Goal: Information Seeking & Learning: Learn about a topic

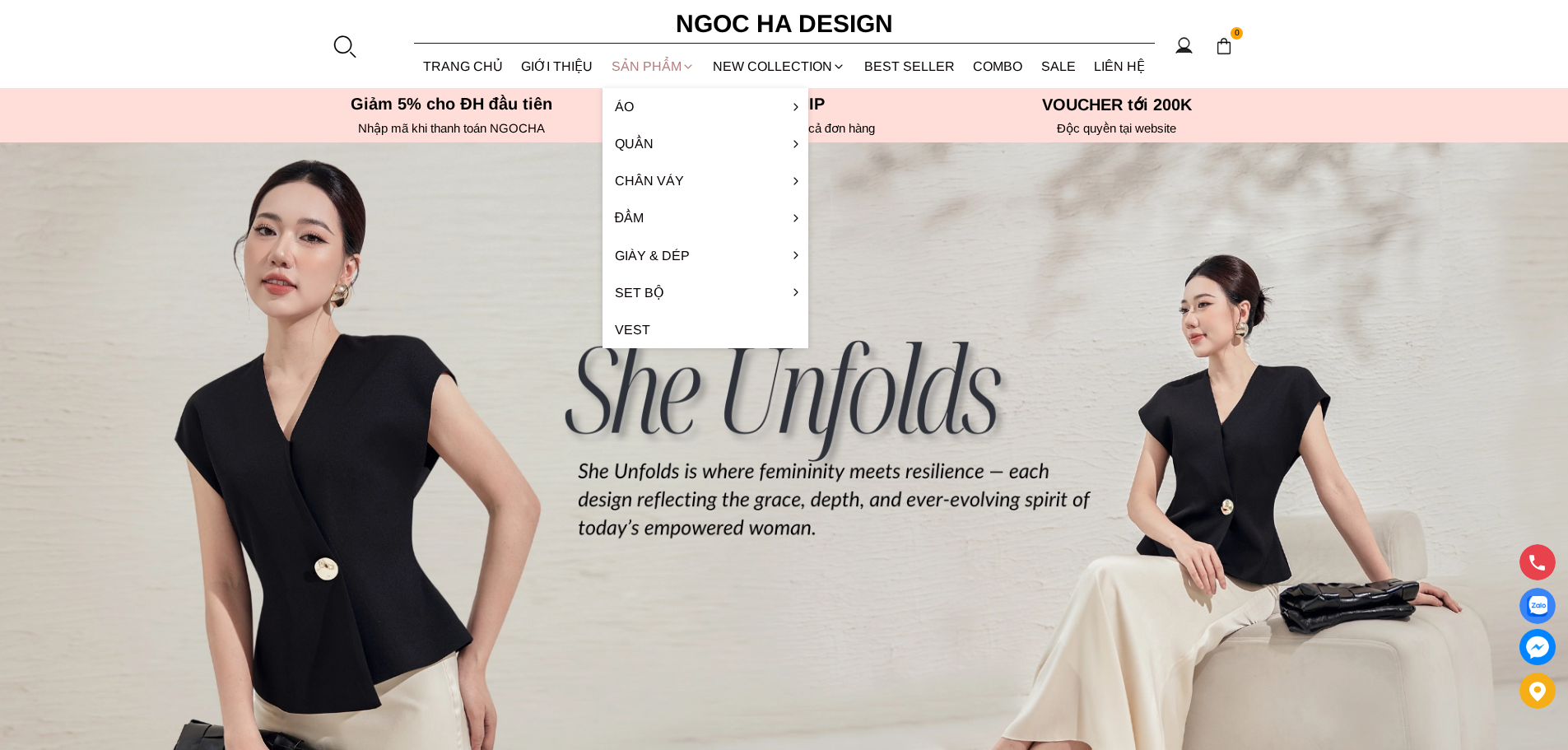
click at [651, 67] on div "SẢN PHẨM" at bounding box center [654, 66] width 102 height 44
click at [679, 62] on div "SẢN PHẨM" at bounding box center [654, 66] width 102 height 44
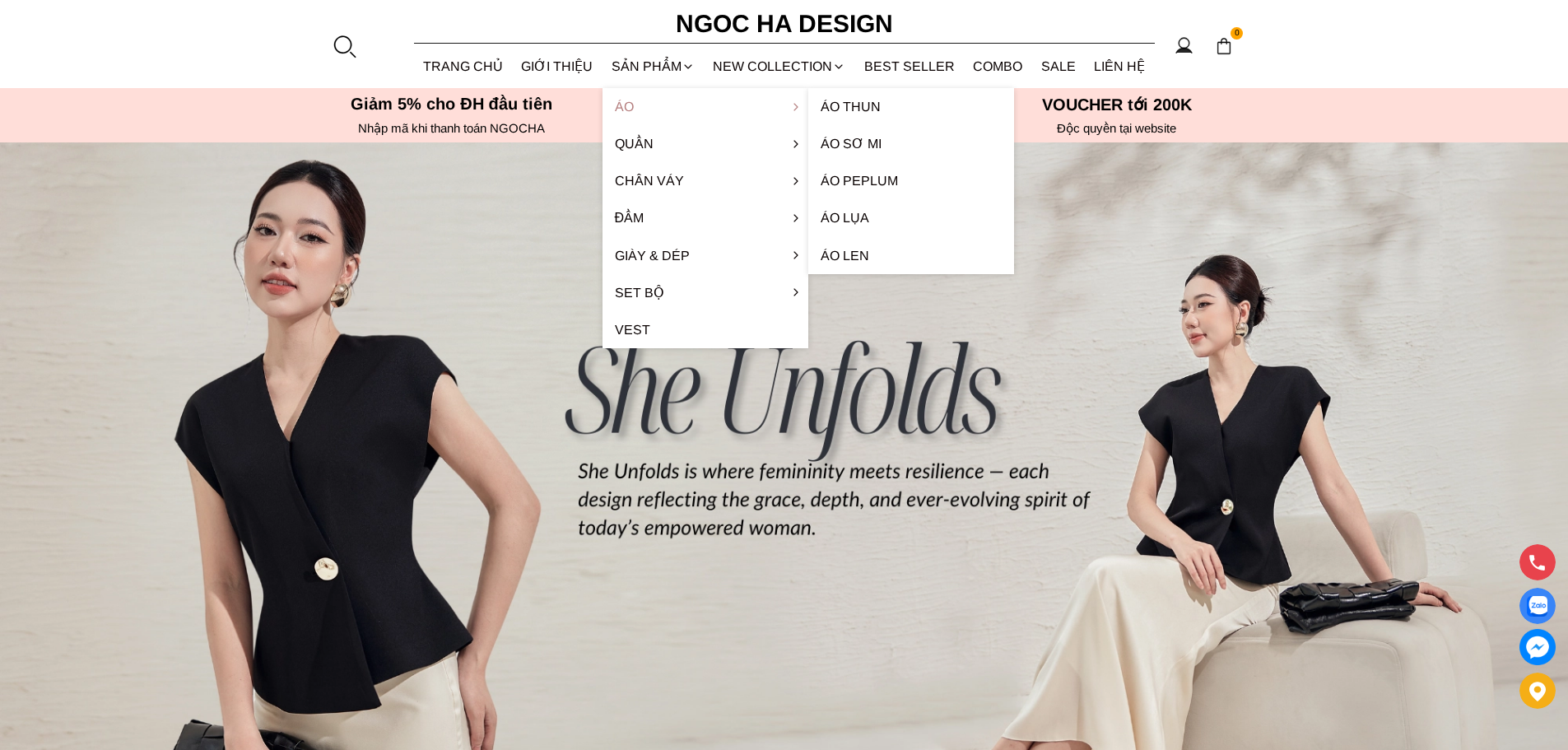
click at [620, 103] on link "Áo" at bounding box center [705, 107] width 206 height 37
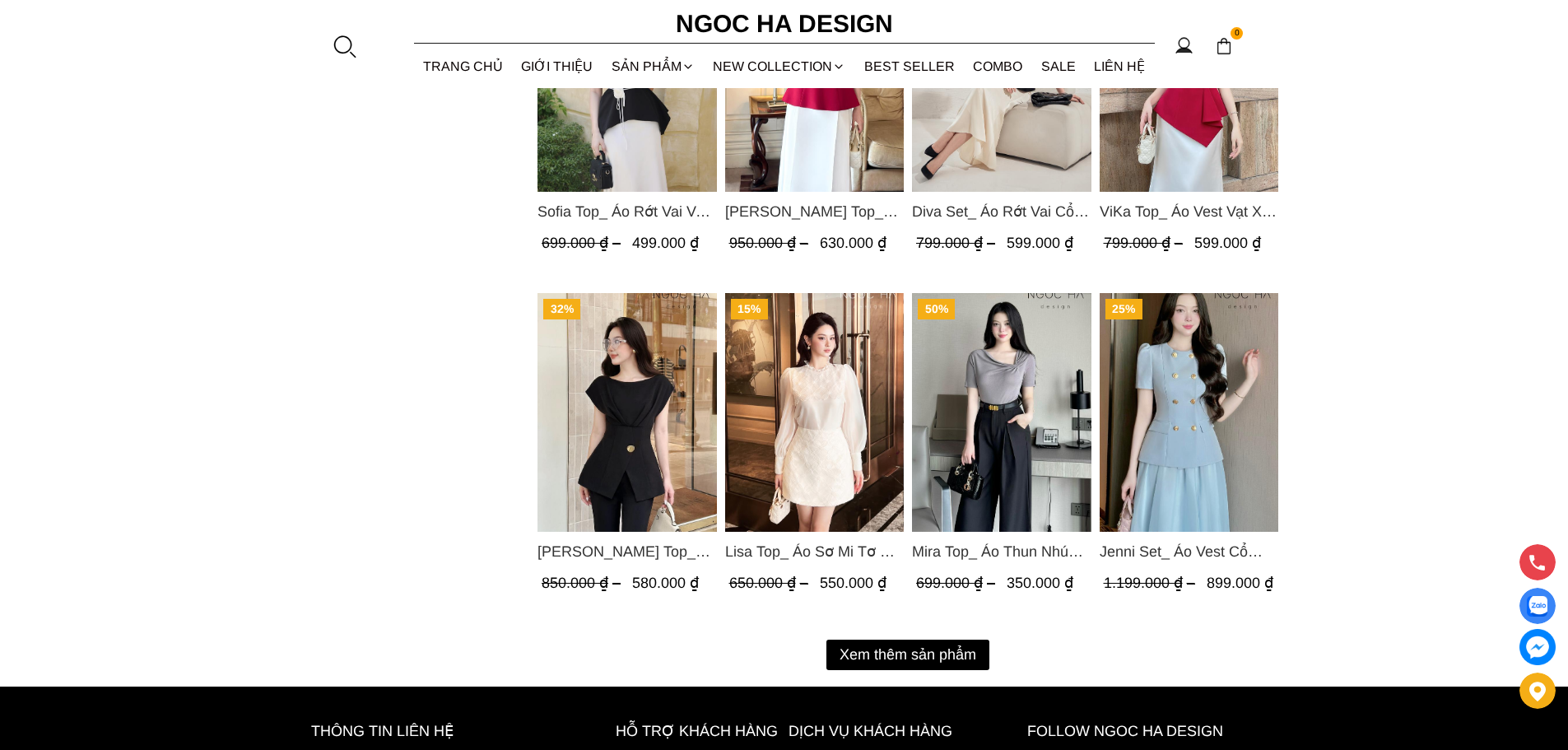
scroll to position [1976, 0]
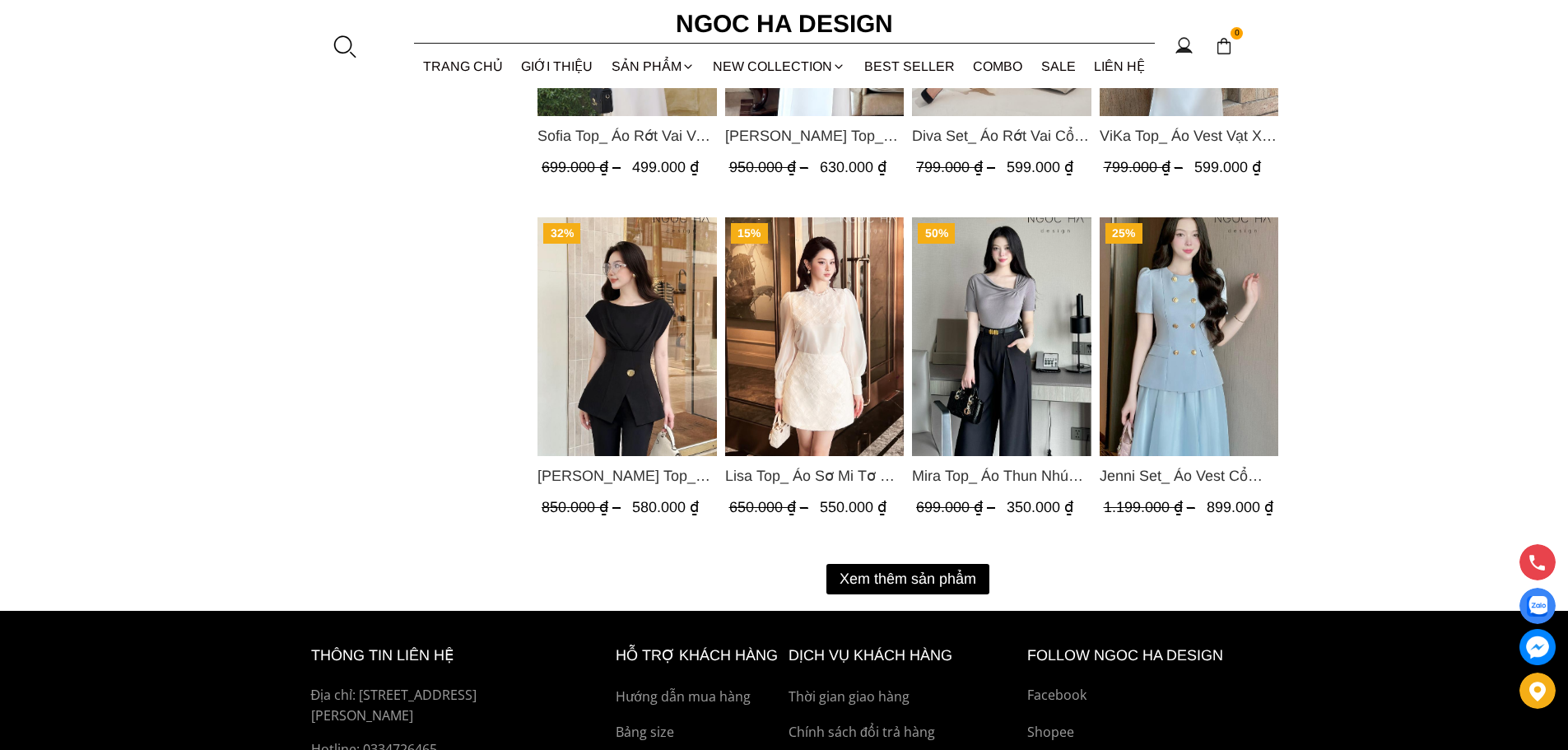
click at [917, 582] on button "Xem thêm sản phẩm" at bounding box center [908, 579] width 163 height 30
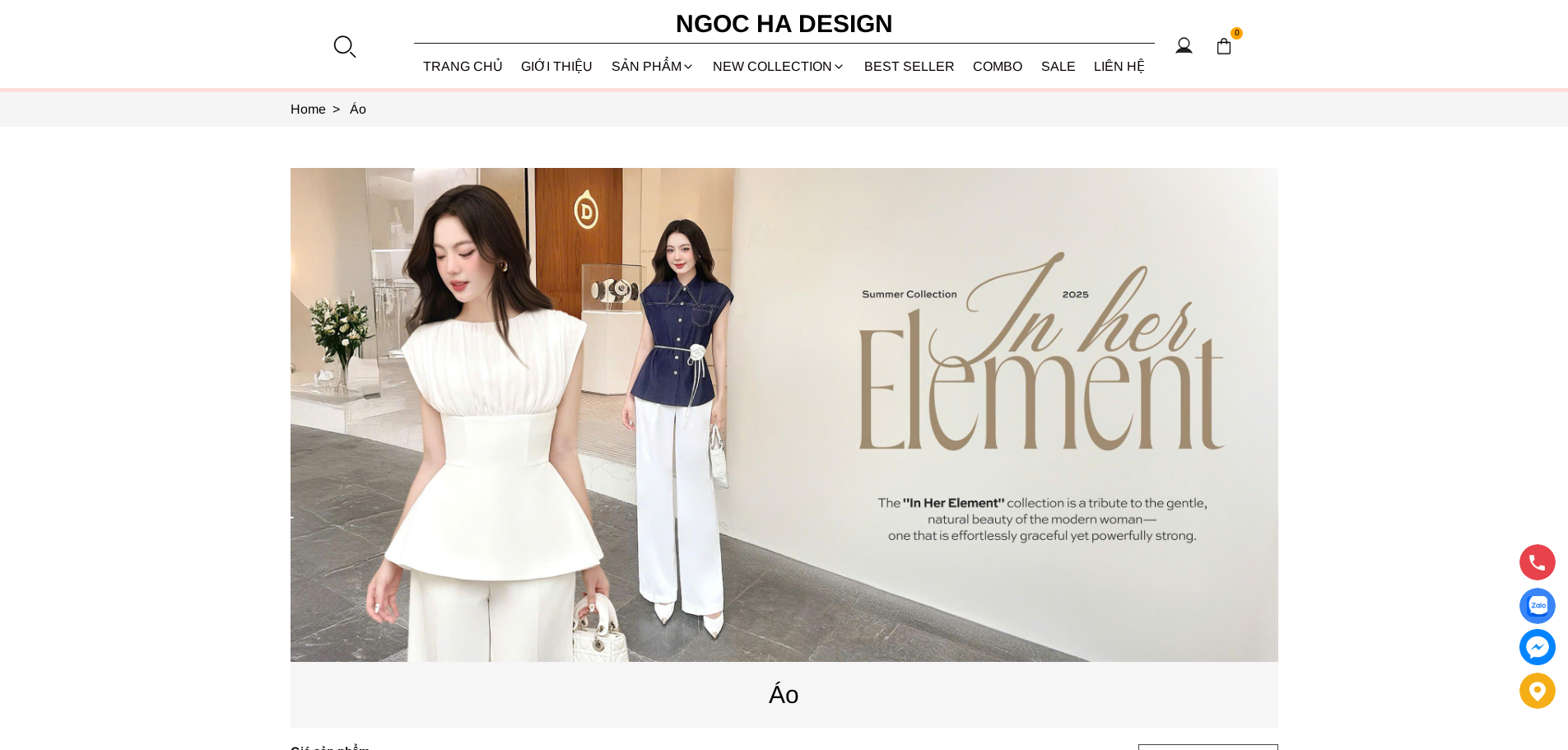
scroll to position [0, 0]
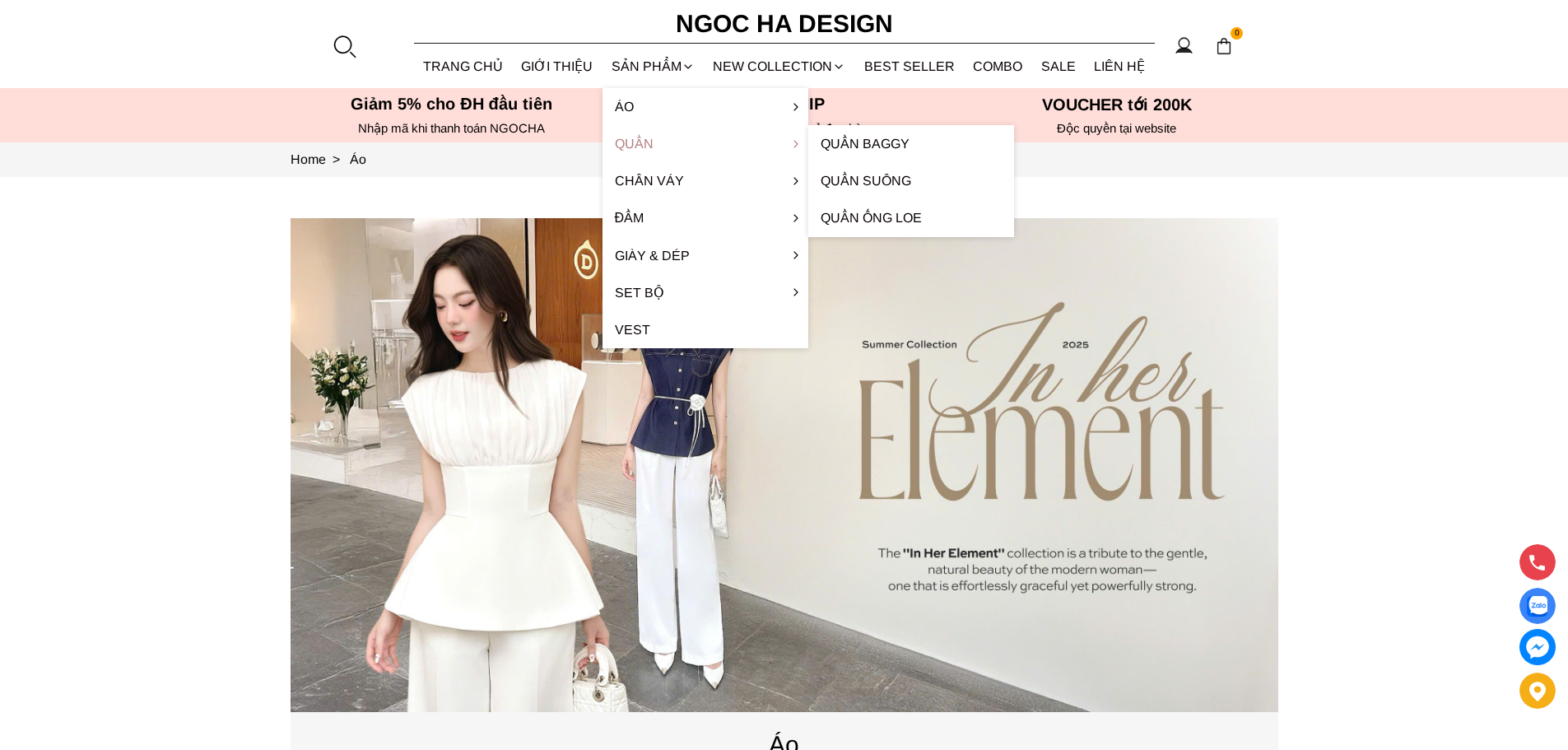
click at [633, 143] on link "Quần" at bounding box center [705, 143] width 206 height 37
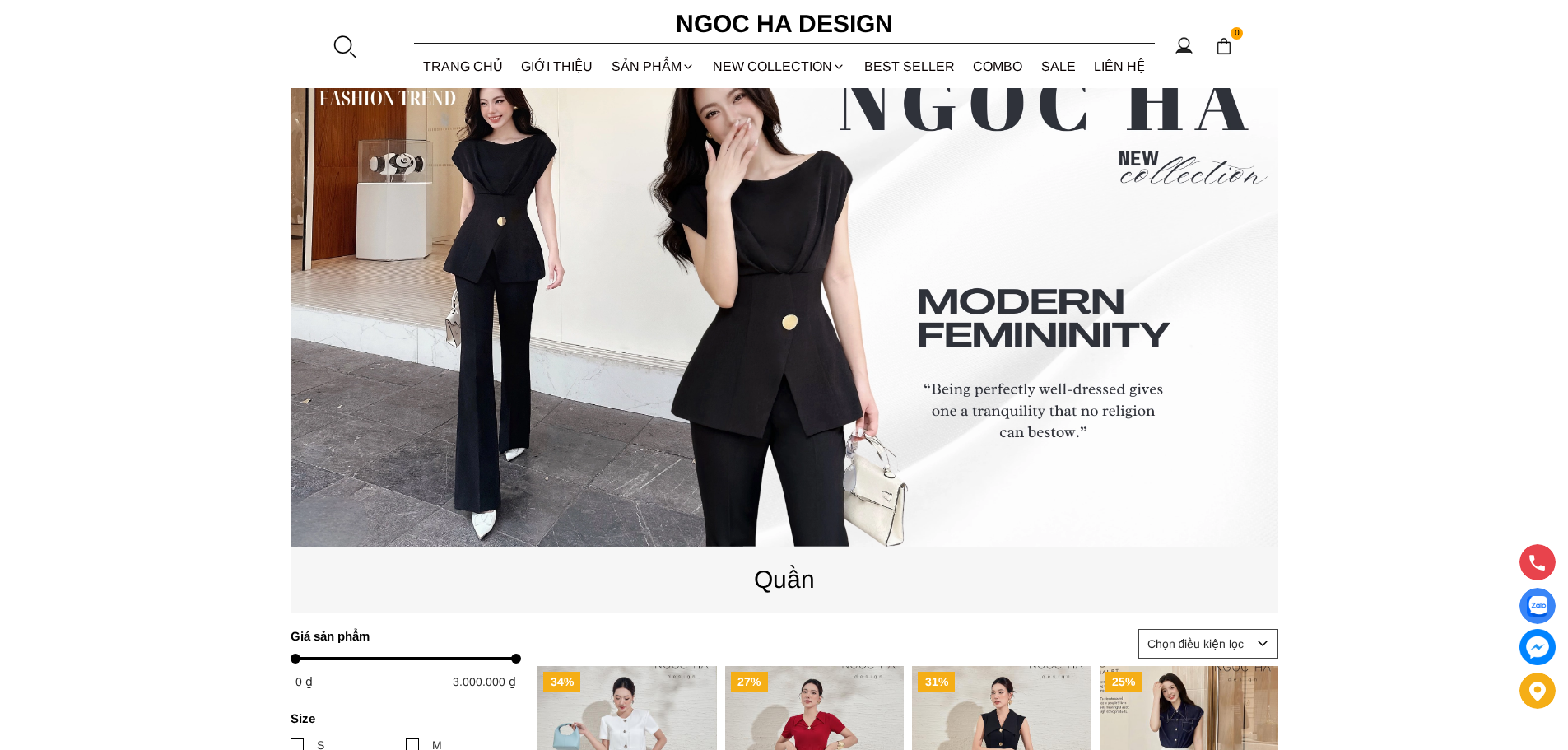
scroll to position [164, 0]
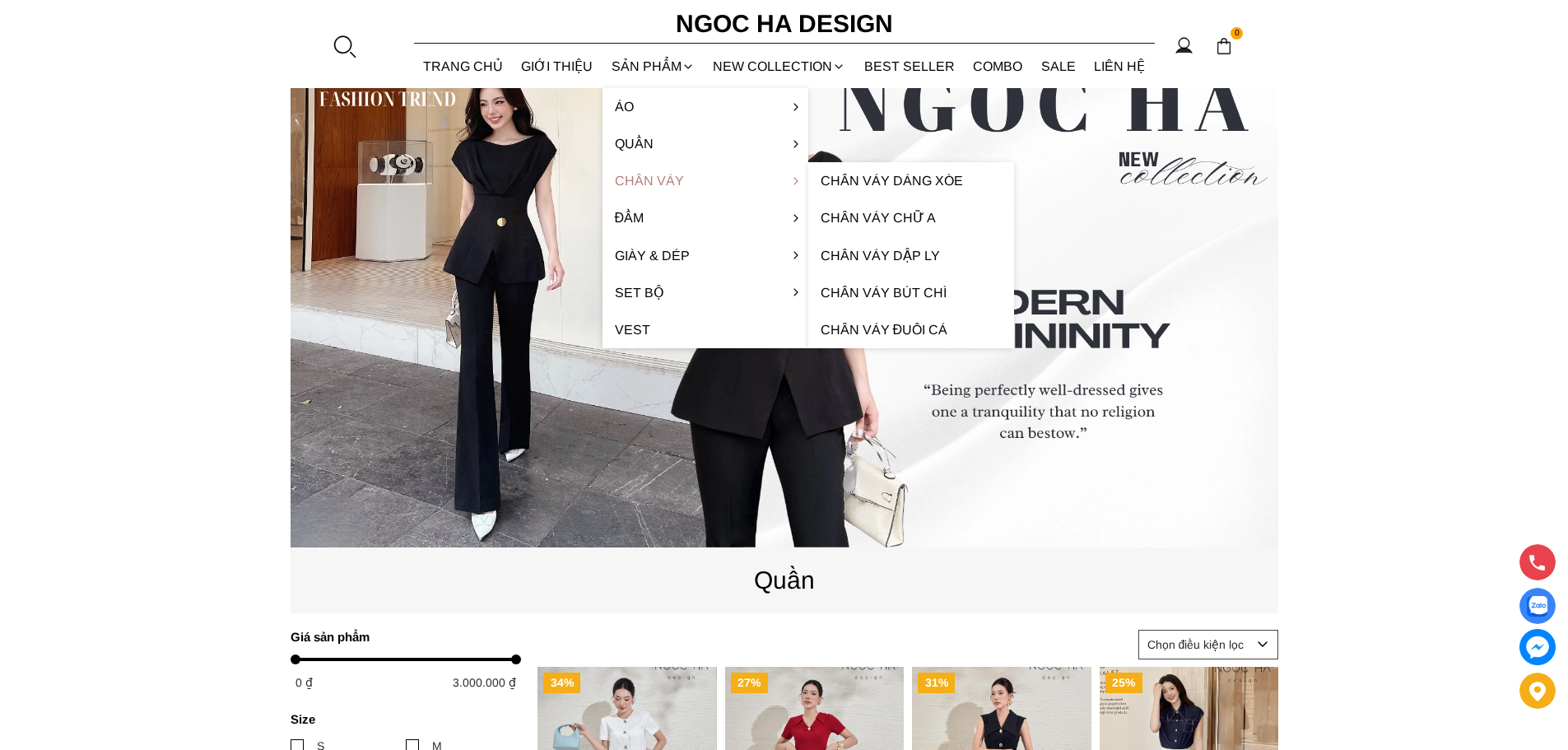
click at [646, 189] on link "Chân váy" at bounding box center [705, 180] width 206 height 37
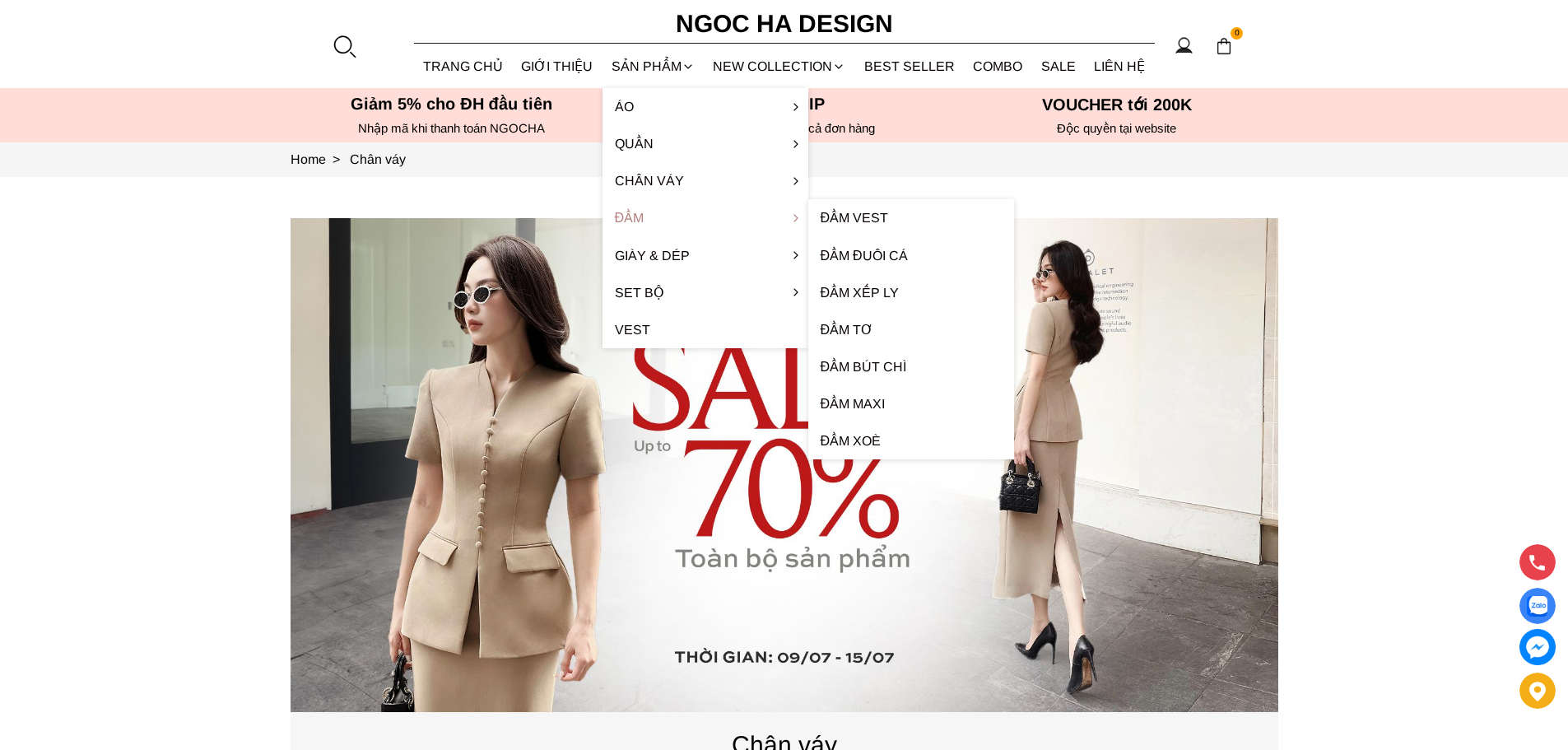
click at [641, 216] on link "Đầm" at bounding box center [705, 217] width 206 height 37
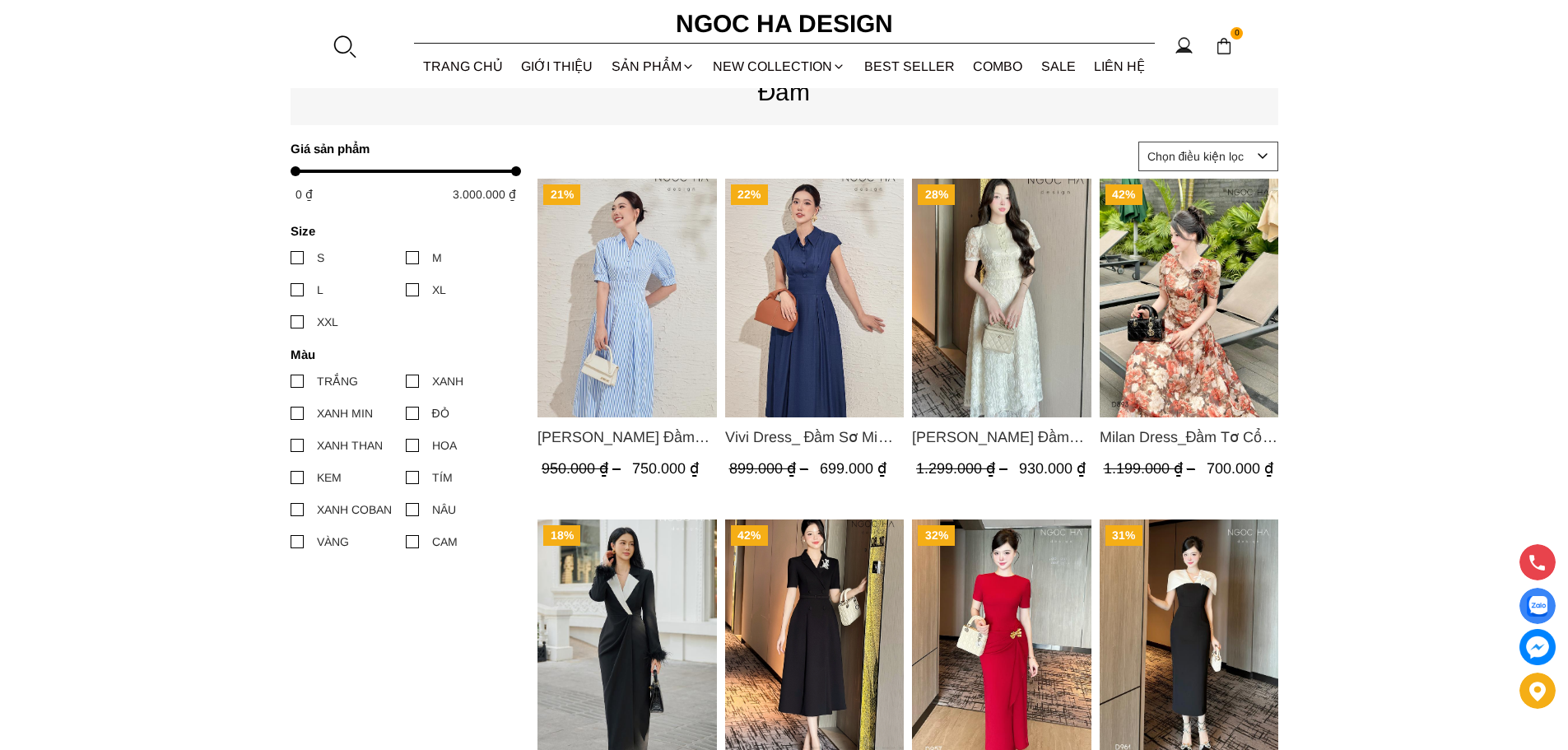
scroll to position [659, 0]
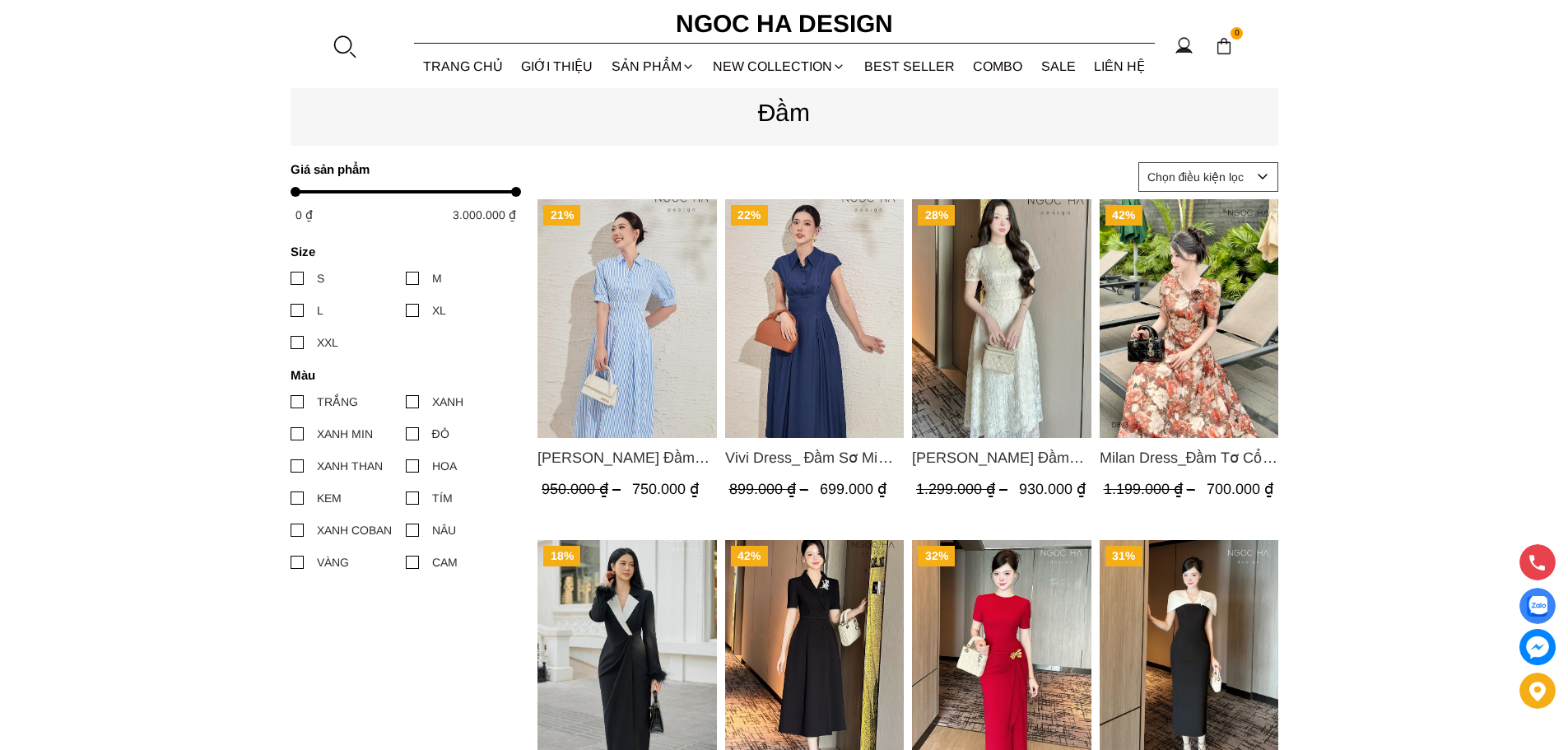
click at [805, 369] on img "Product image - Vivi Dress_ Đầm Sơ Mi Rớt Vai Bò Lụa Màu Xanh D1000" at bounding box center [815, 318] width 180 height 239
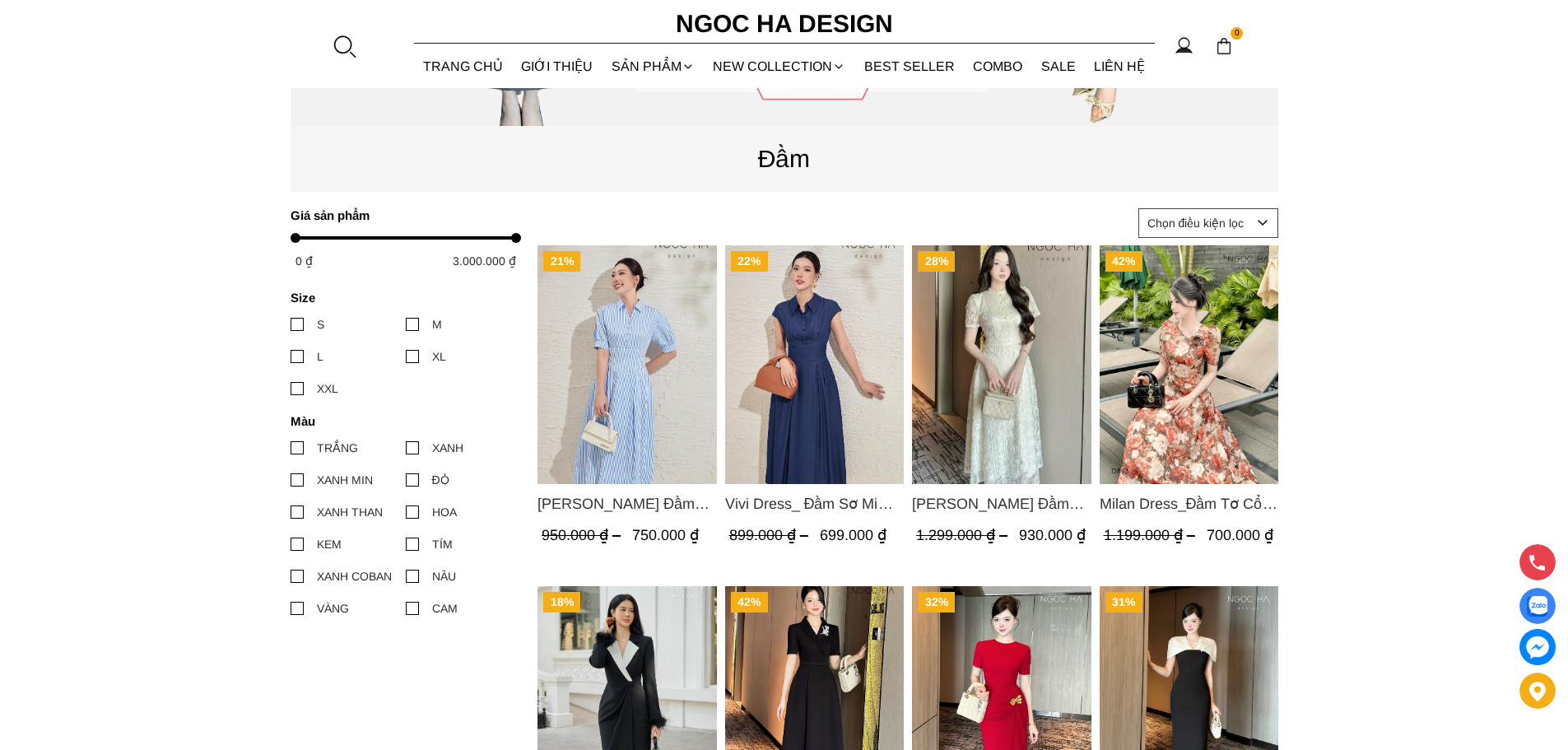
scroll to position [576, 0]
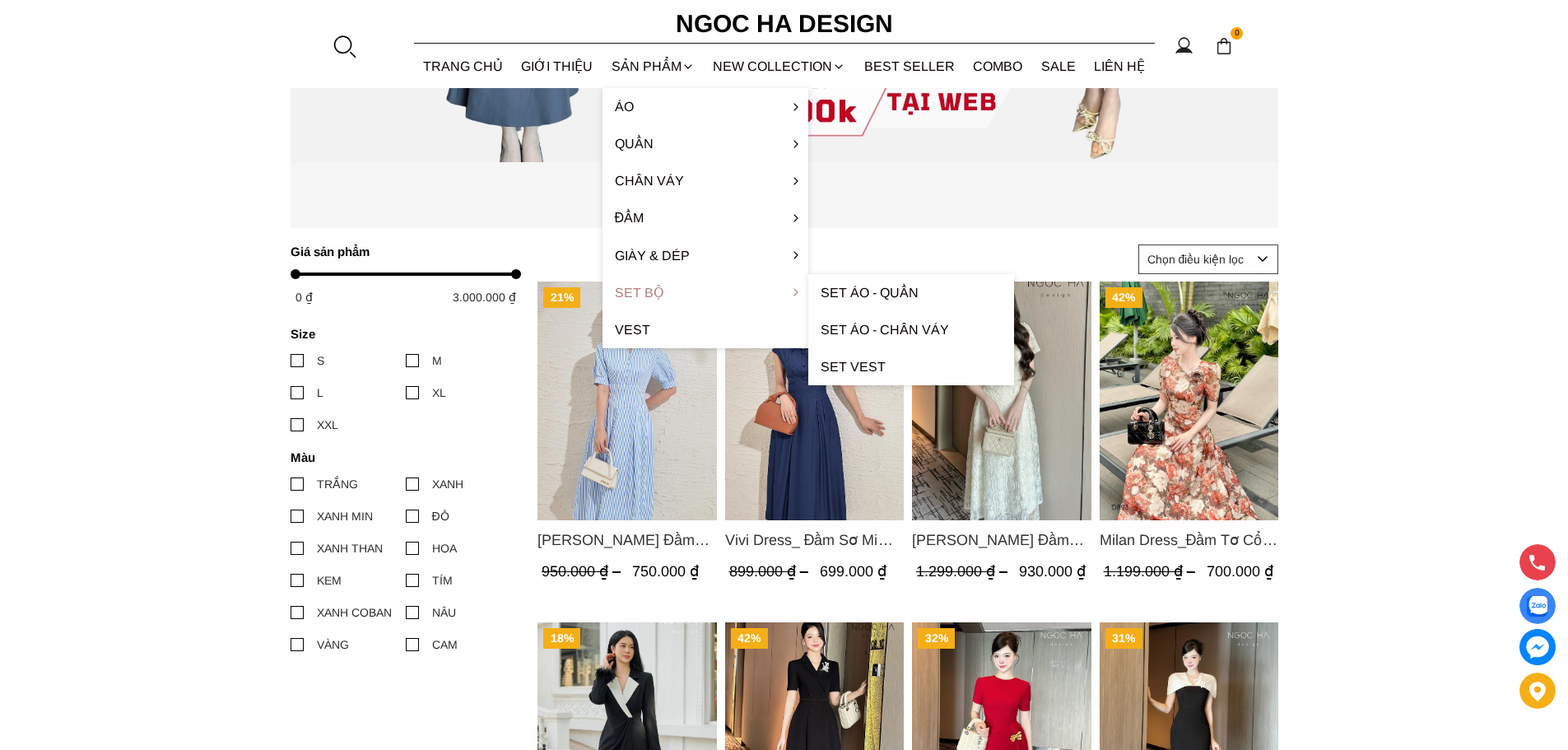
click at [651, 292] on link "Set Bộ" at bounding box center [705, 293] width 206 height 37
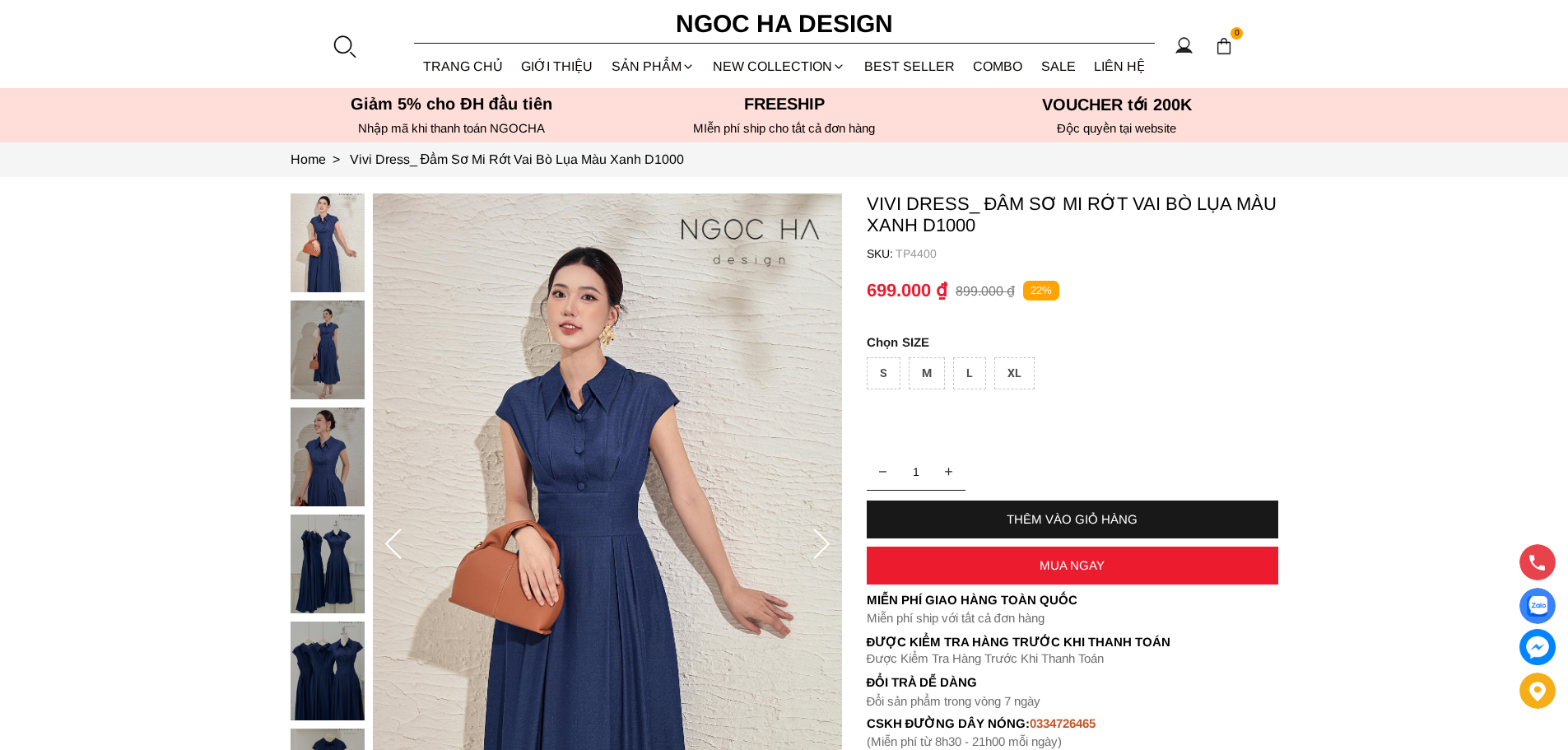
click at [321, 484] on img at bounding box center [327, 457] width 74 height 99
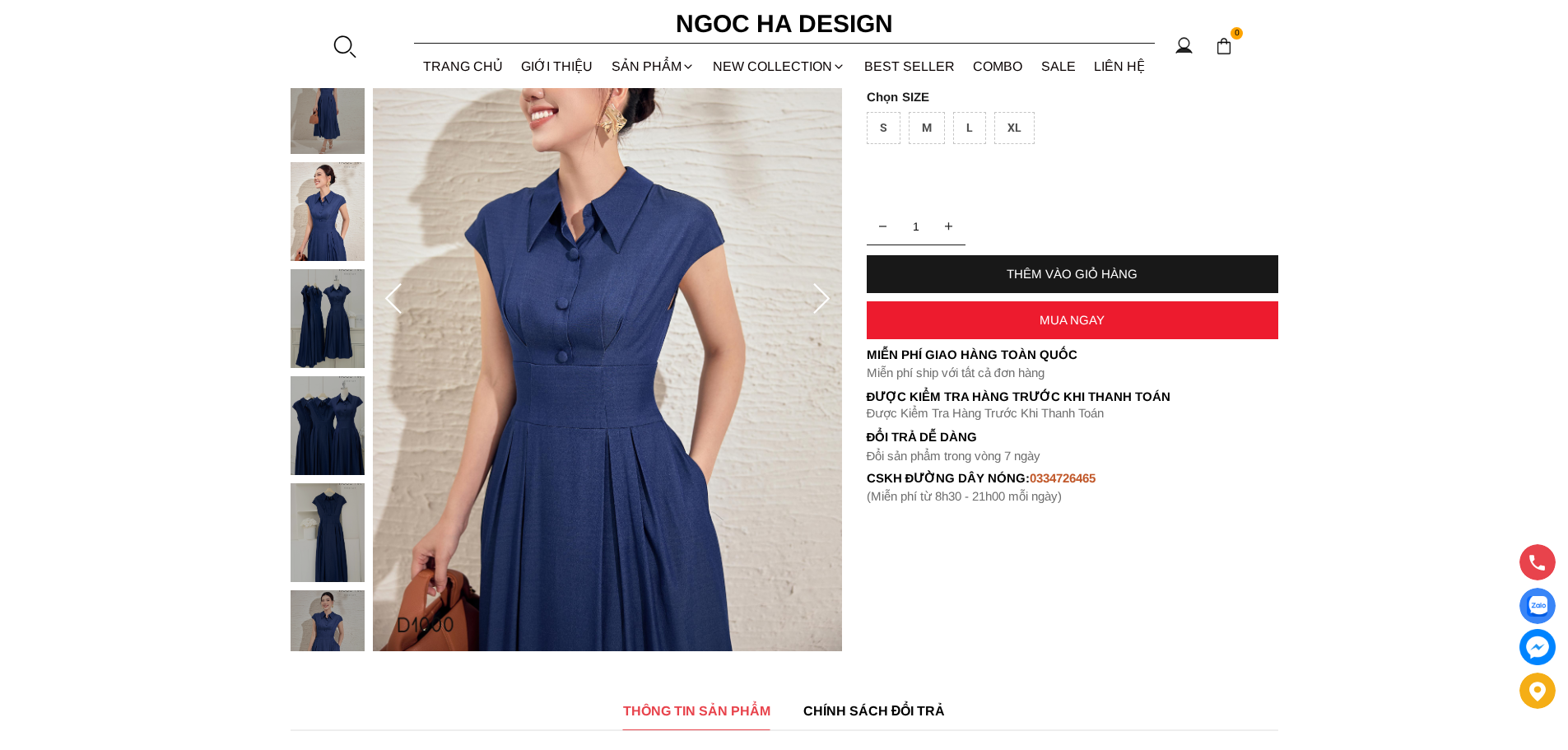
scroll to position [247, 0]
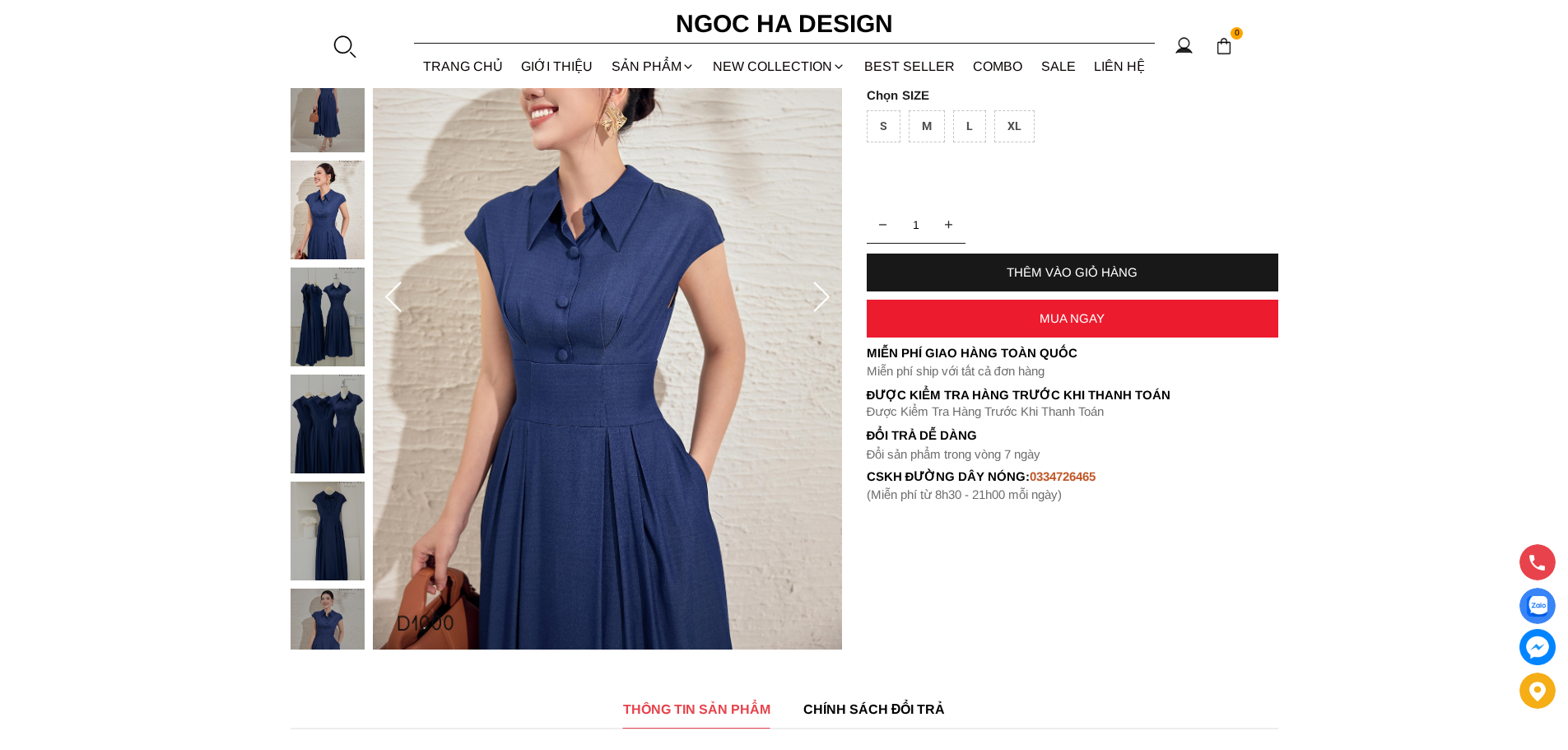
click at [330, 455] on img at bounding box center [327, 424] width 74 height 99
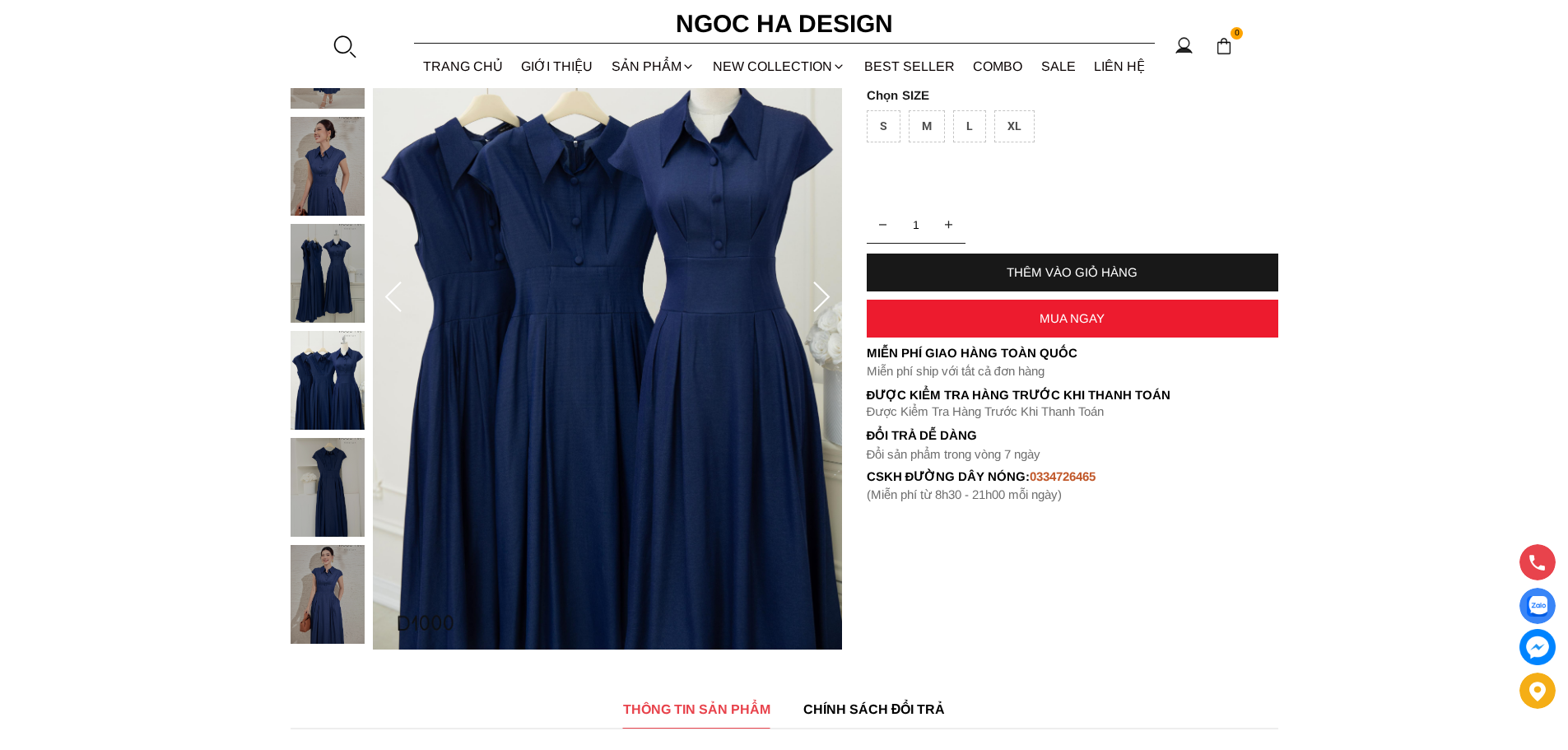
click at [330, 525] on img at bounding box center [327, 487] width 74 height 99
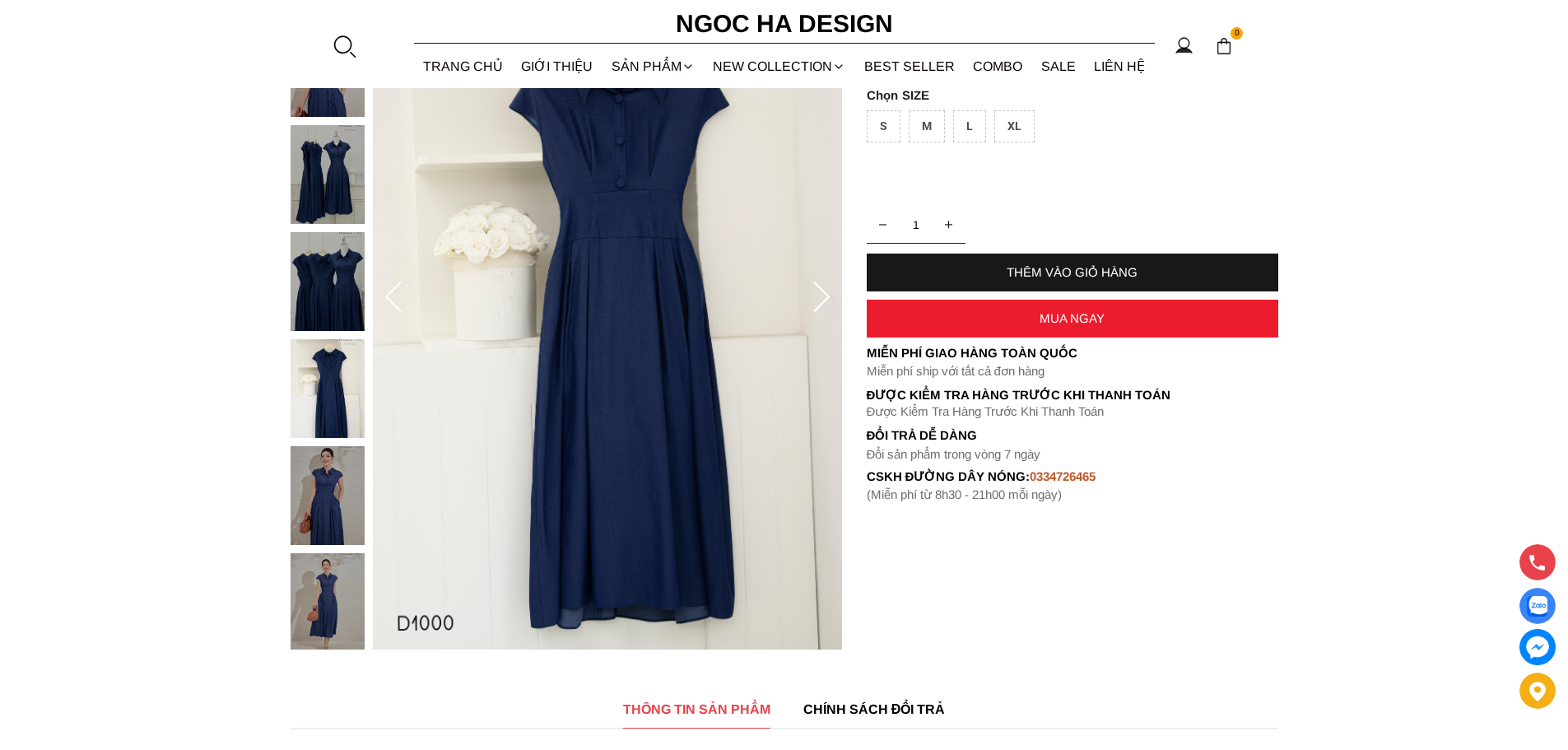
click at [323, 600] on img at bounding box center [327, 602] width 74 height 99
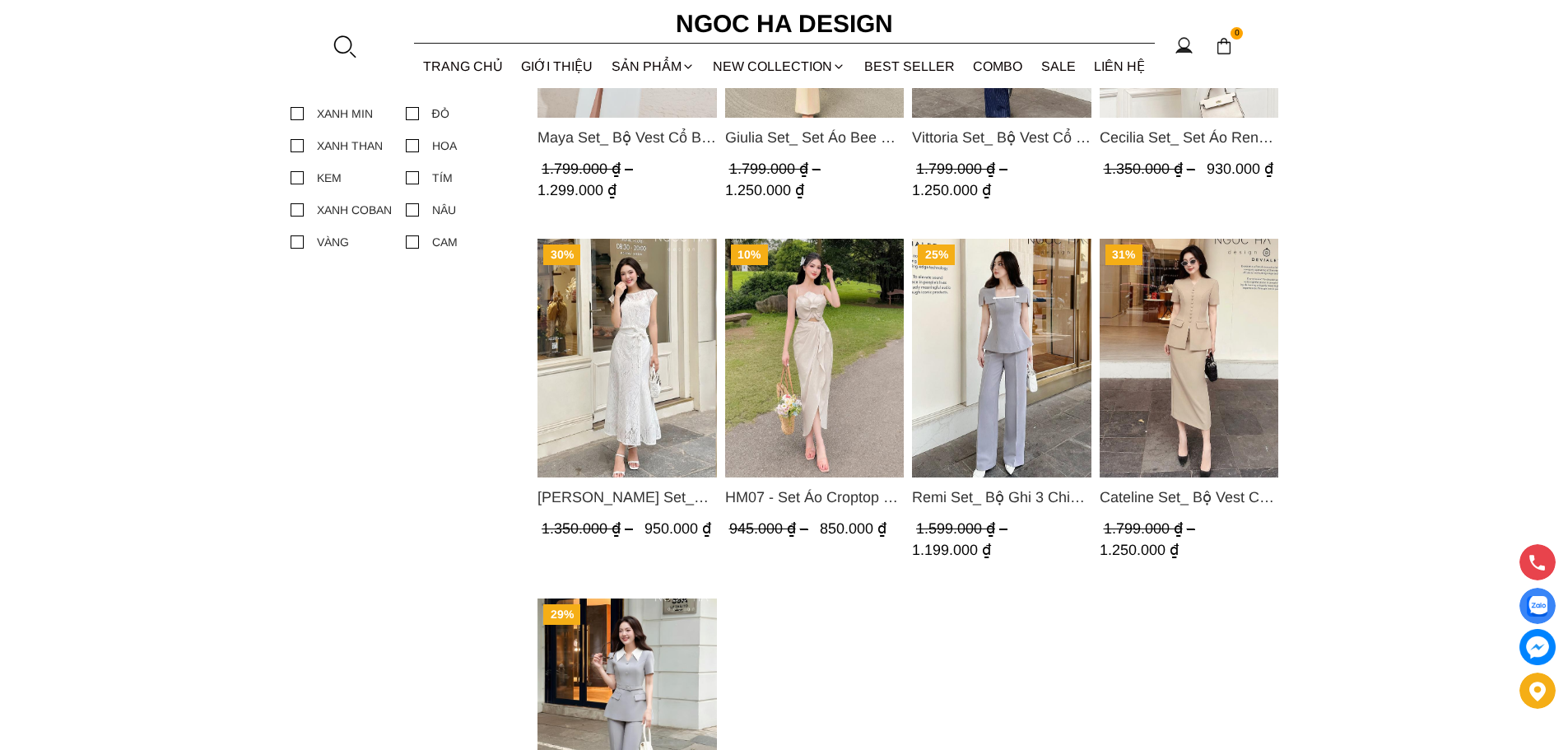
scroll to position [988, 0]
